Goal: Information Seeking & Learning: Find specific fact

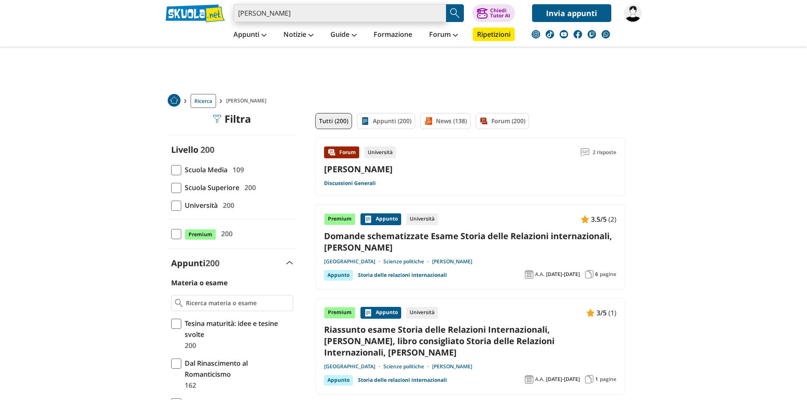
click at [317, 9] on input "[PERSON_NAME]" at bounding box center [340, 13] width 213 height 18
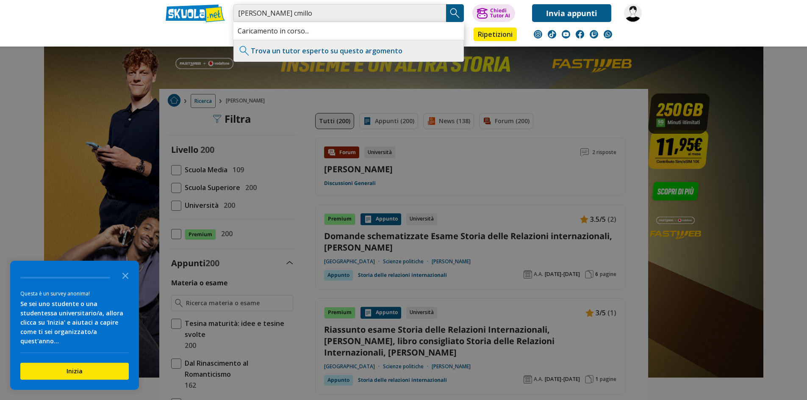
type input "[PERSON_NAME] cmillo"
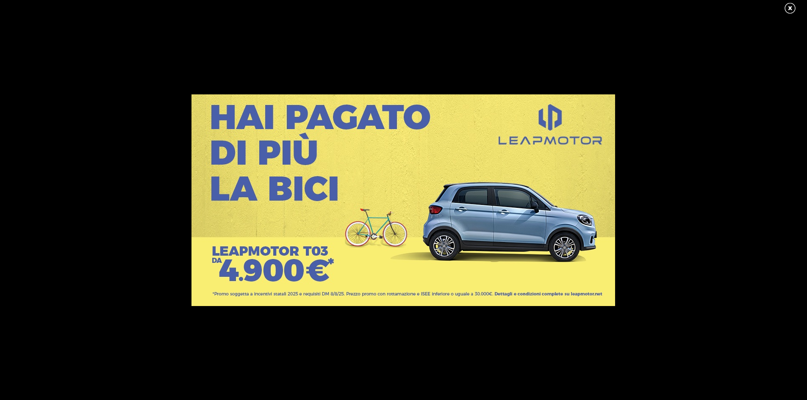
type input "nuti camillo"
click at [791, 10] on link at bounding box center [794, 8] width 21 height 13
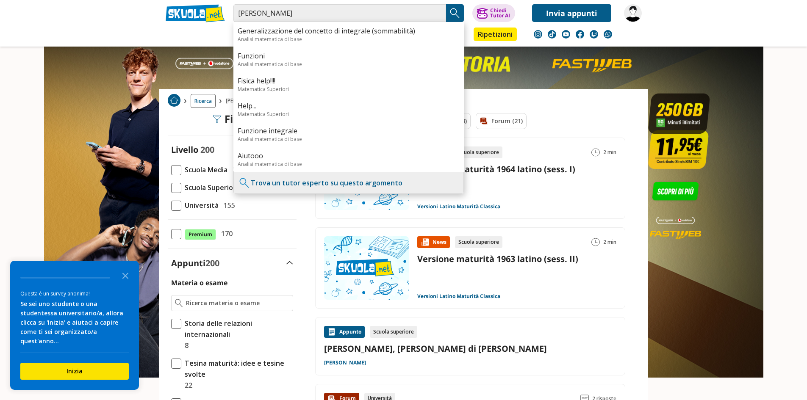
click at [452, 14] on img "Search Button" at bounding box center [455, 13] width 13 height 13
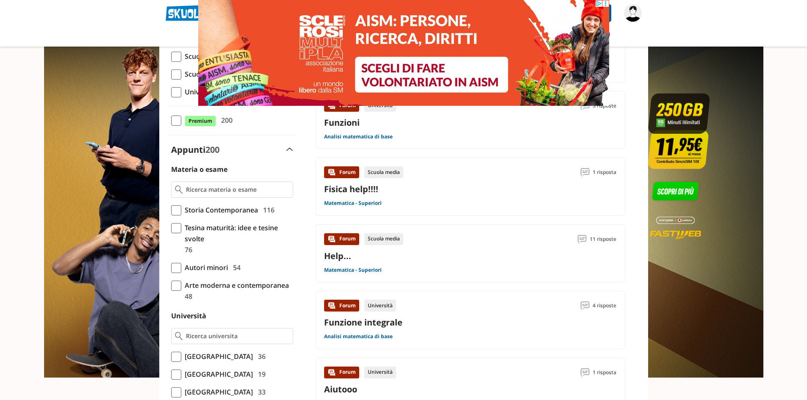
scroll to position [85, 0]
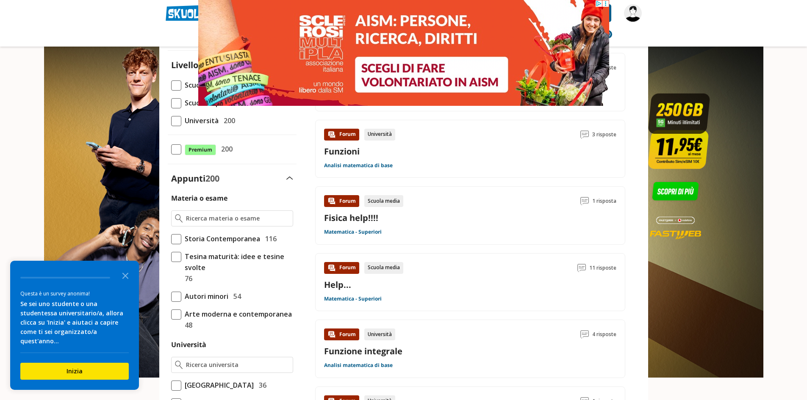
click at [179, 8] on link at bounding box center [195, 13] width 59 height 18
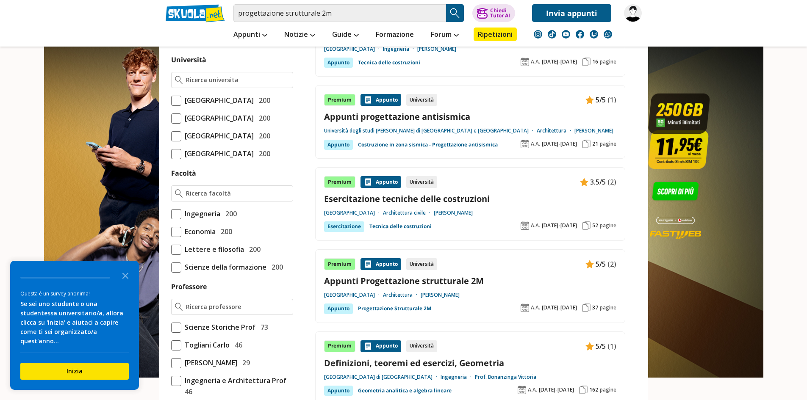
scroll to position [381, 0]
click at [356, 282] on link "Appunti Progettazione strutturale 2M" at bounding box center [470, 280] width 292 height 11
